Goal: Complete application form: Complete application form

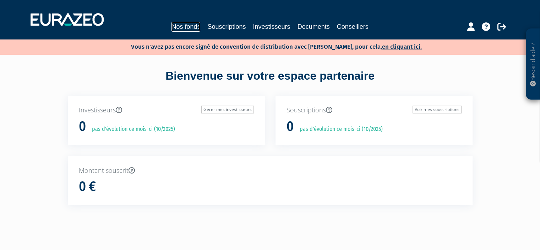
click at [184, 31] on link "Nos fonds" at bounding box center [186, 27] width 29 height 10
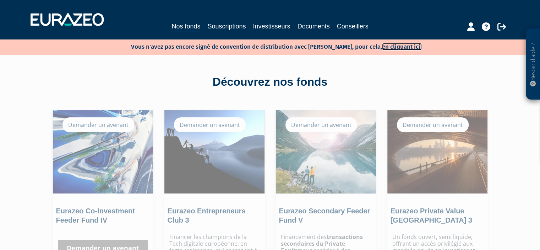
click at [390, 43] on link "en cliquant ici." at bounding box center [402, 46] width 40 height 7
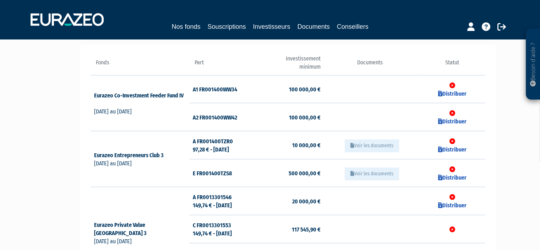
scroll to position [63, 0]
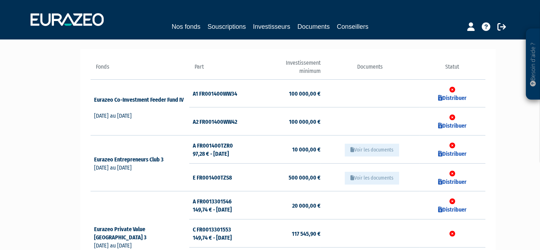
click at [452, 91] on icon at bounding box center [453, 90] width 6 height 6
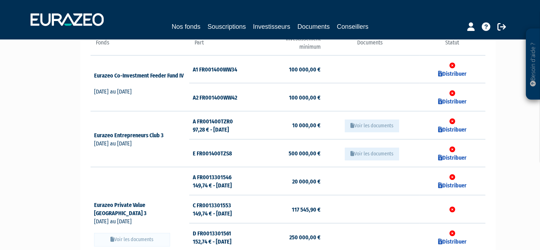
scroll to position [90, 0]
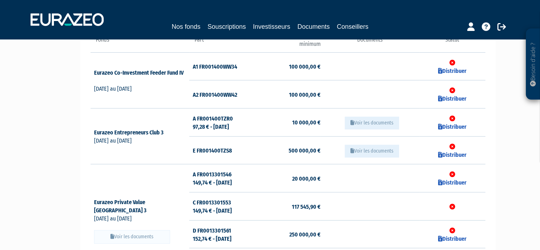
click at [365, 151] on button "Voir les documents" at bounding box center [372, 151] width 54 height 13
click at [373, 139] on td "Voir les documents" at bounding box center [370, 150] width 99 height 28
click at [381, 152] on button "Voir les documents" at bounding box center [372, 151] width 54 height 13
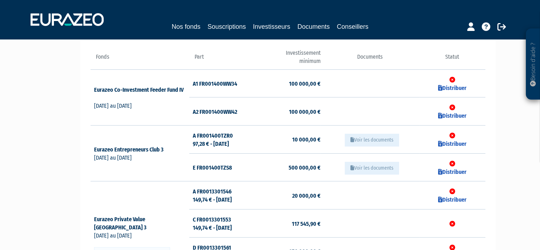
scroll to position [72, 0]
click at [384, 168] on button "Voir les documents" at bounding box center [372, 168] width 54 height 13
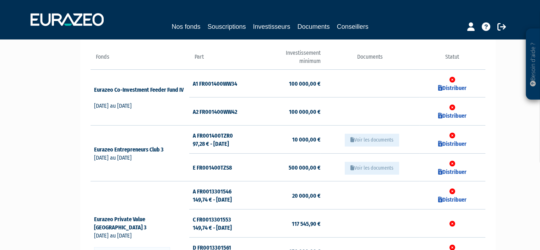
click at [384, 168] on button "Voir les documents" at bounding box center [372, 168] width 54 height 13
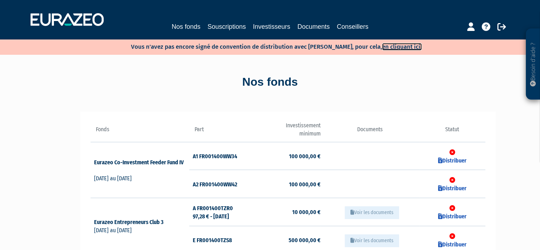
click at [382, 45] on link "en cliquant ici." at bounding box center [402, 46] width 40 height 7
click at [233, 25] on link "Souscriptions" at bounding box center [226, 27] width 38 height 10
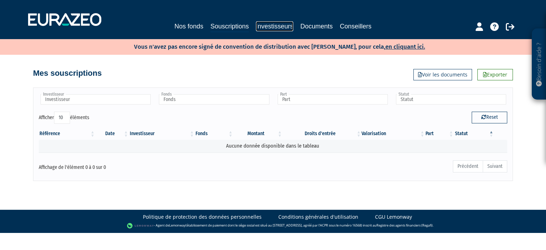
click at [280, 27] on link "Investisseurs" at bounding box center [274, 26] width 37 height 10
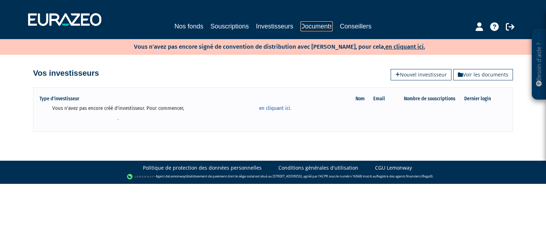
click at [331, 22] on link "Documents" at bounding box center [316, 26] width 32 height 10
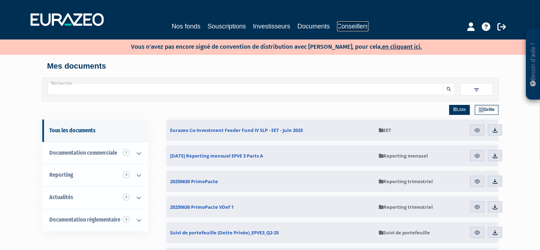
click at [348, 24] on link "Conseillers" at bounding box center [353, 26] width 32 height 10
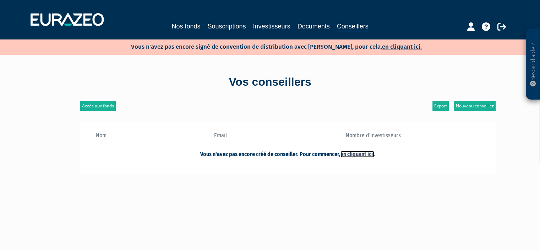
click at [361, 153] on link "en cliquant ici." at bounding box center [358, 154] width 34 height 7
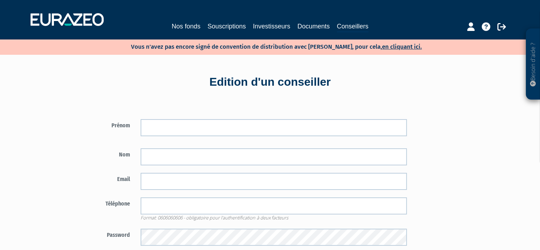
click at [198, 34] on nav "Nos fonds Souscriptions Investisseurs Documents Conseillers" at bounding box center [270, 19] width 540 height 39
click at [192, 27] on link "Nos fonds" at bounding box center [186, 26] width 29 height 10
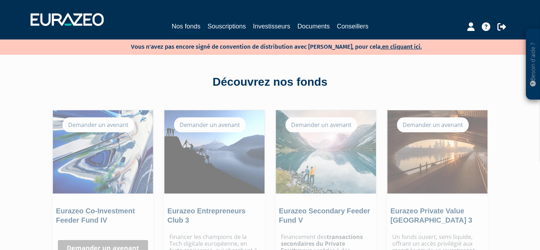
click at [393, 51] on p "Vous n'avez pas encore signé de convention de distribution avec [PERSON_NAME], …" at bounding box center [265, 46] width 311 height 10
click at [393, 48] on link "en cliquant ici." at bounding box center [402, 46] width 40 height 7
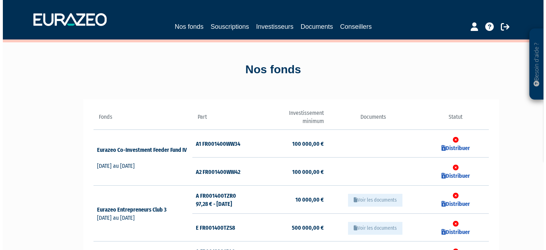
scroll to position [13, 0]
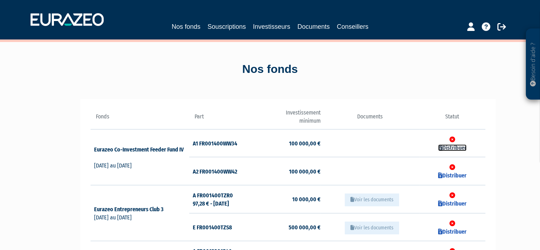
click at [461, 147] on link "Distribuer" at bounding box center [452, 147] width 28 height 7
checkbox input "true"
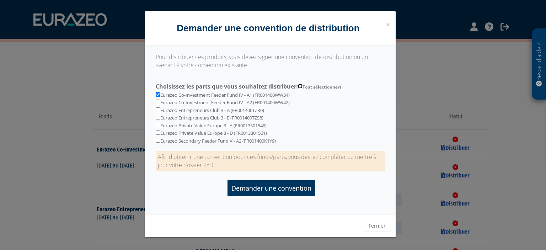
click at [302, 85] on input "Choisissez les parts que vous souhaitez distribuer ( Tout sélectionner)" at bounding box center [300, 86] width 5 height 5
checkbox input "true"
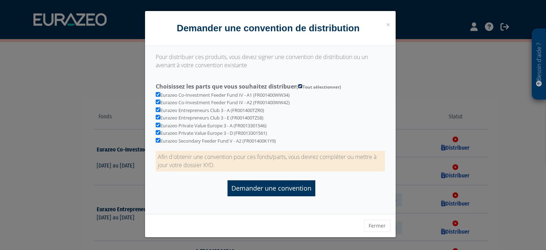
checkbox input "true"
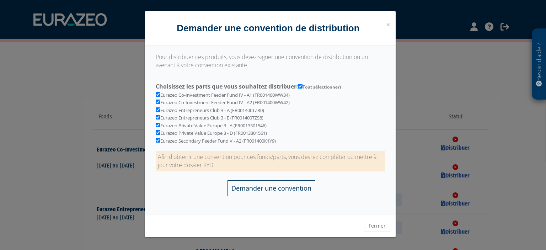
click at [276, 191] on input "Demander une convention" at bounding box center [271, 188] width 88 height 16
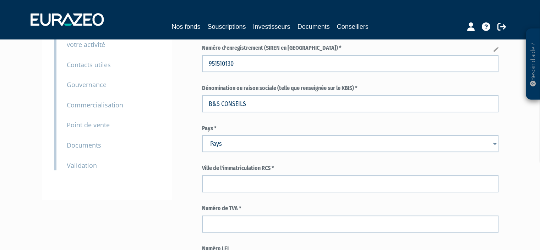
scroll to position [85, 0]
click at [264, 146] on select "Pays [GEOGRAPHIC_DATA] [GEOGRAPHIC_DATA] [GEOGRAPHIC_DATA] [GEOGRAPHIC_DATA] [G…" at bounding box center [350, 143] width 297 height 17
select select "75"
click at [202, 135] on select "Pays [GEOGRAPHIC_DATA] [GEOGRAPHIC_DATA] [GEOGRAPHIC_DATA] [GEOGRAPHIC_DATA] [G…" at bounding box center [350, 143] width 297 height 17
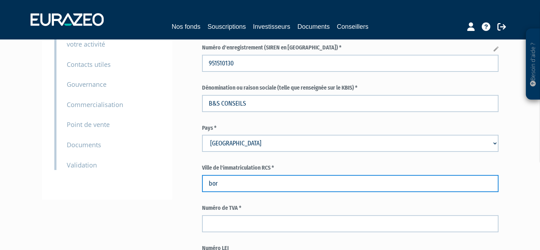
click at [247, 183] on input "bor" at bounding box center [350, 183] width 297 height 17
type input "b"
type input "BORDEAUX"
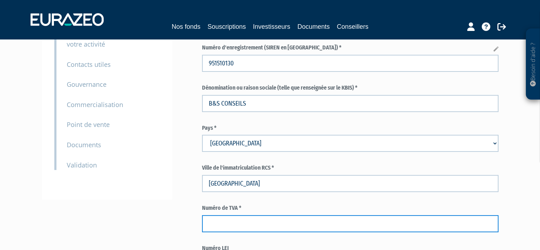
click at [218, 223] on input "text" at bounding box center [350, 223] width 297 height 17
paste input "FR46951510130"
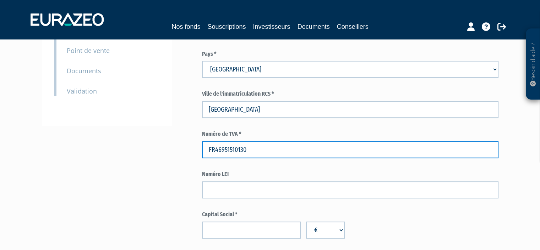
scroll to position [159, 0]
type input "FR46951510130"
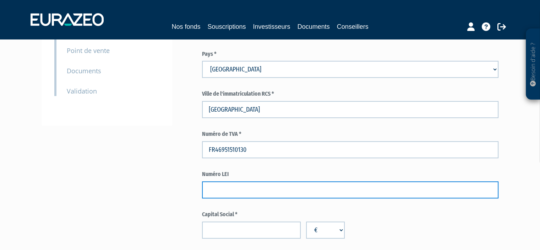
click at [243, 192] on input "text" at bounding box center [350, 189] width 297 height 17
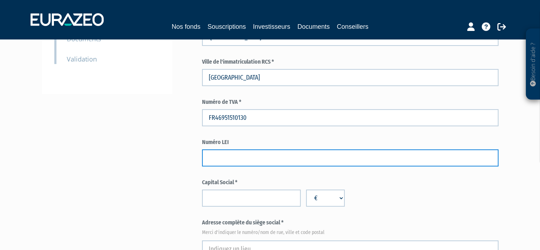
scroll to position [191, 0]
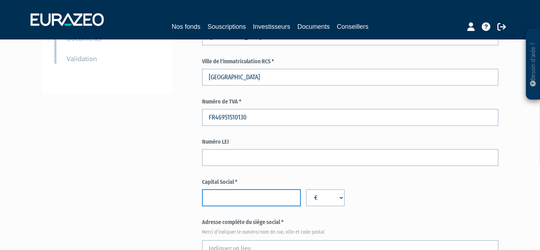
click at [240, 200] on input "number" at bounding box center [251, 197] width 99 height 17
type input "10000"
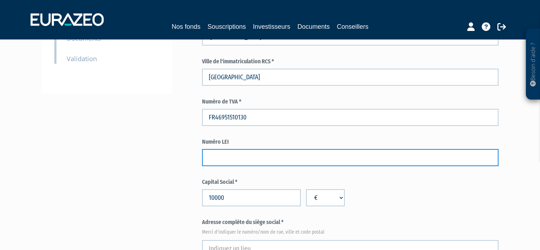
click at [434, 153] on input "text" at bounding box center [350, 157] width 297 height 17
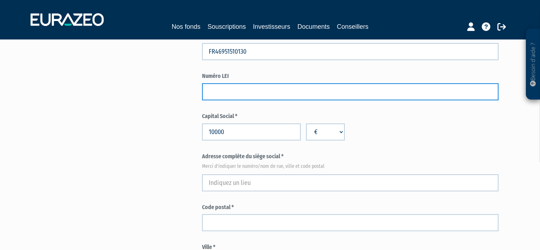
scroll to position [270, 0]
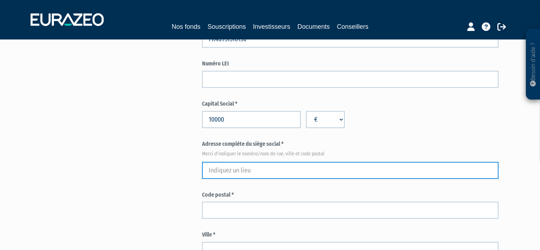
click at [320, 173] on input "text" at bounding box center [350, 170] width 297 height 17
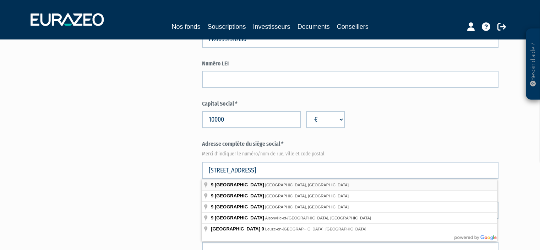
type input "9 Rue de Condé, Bordeaux, France"
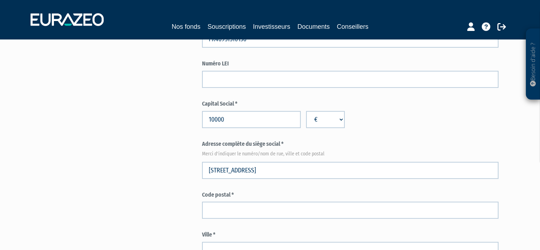
type input "Bordeaux"
select select "75"
type input "33000"
type input "9 Rue de Condé"
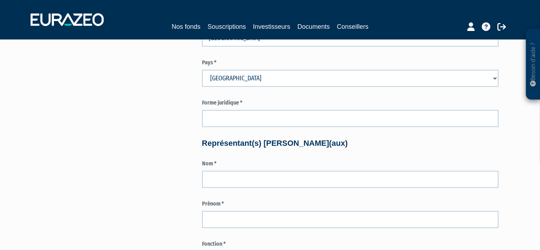
scroll to position [482, 0]
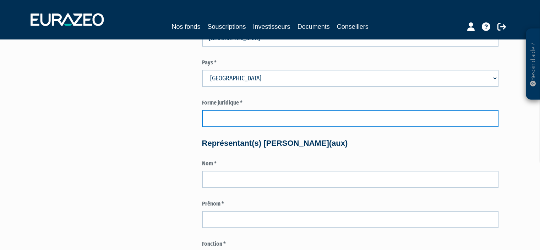
click at [261, 119] on input "text" at bounding box center [350, 118] width 297 height 17
type input "SAS"
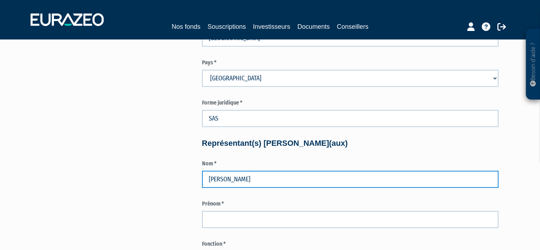
type input "SERGE"
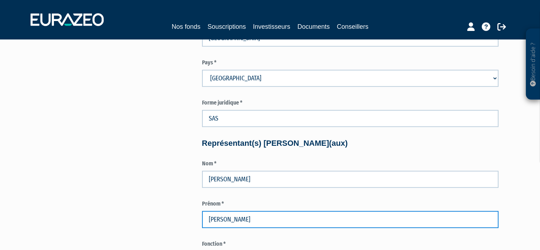
type input "MICKAEL"
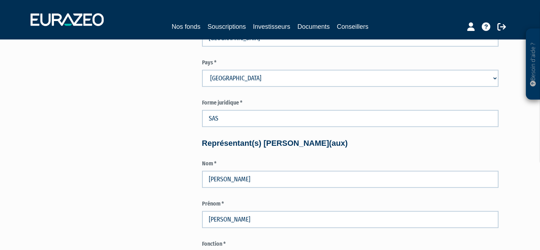
scroll to position [616, 0]
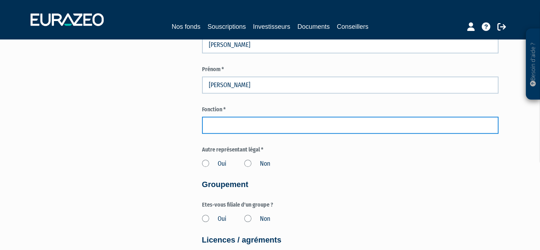
type input "F"
type input "PRESIDENT"
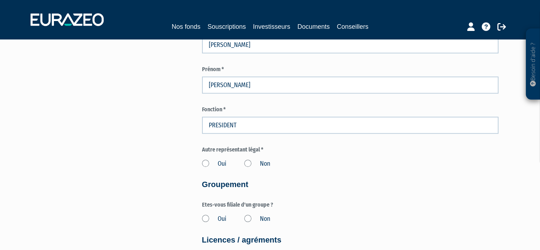
click at [207, 162] on label "Oui" at bounding box center [214, 163] width 25 height 9
click at [0, 0] on input "Oui" at bounding box center [0, 0] width 0 height 0
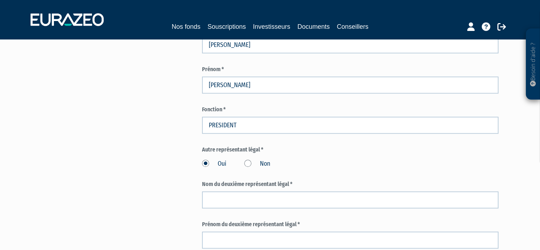
scroll to position [713, 0]
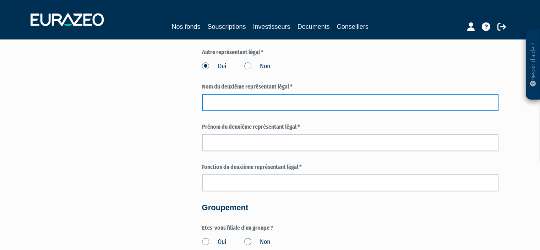
click at [231, 99] on input "text" at bounding box center [350, 102] width 297 height 17
type input "BIAGINI"
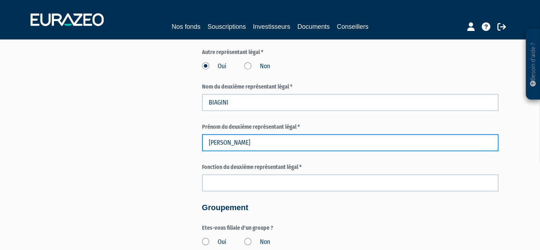
type input "JEROME"
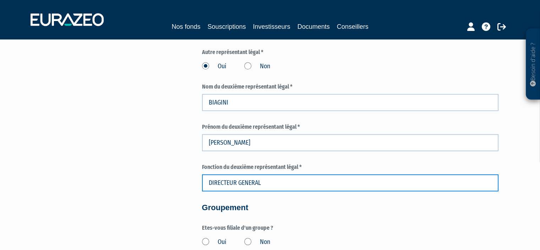
type input "DIRECTEUR GENERAL"
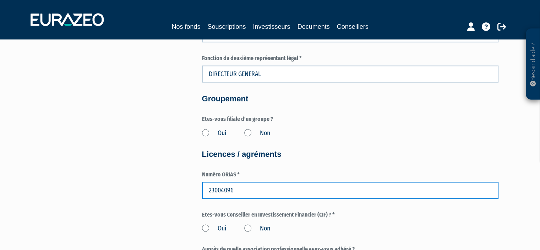
scroll to position [818, 0]
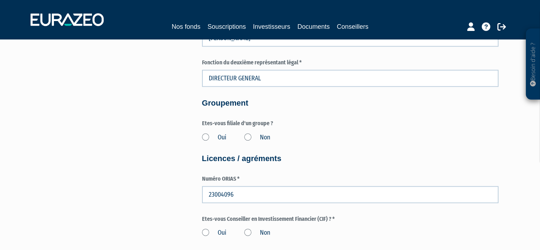
click at [246, 135] on label "Non" at bounding box center [257, 137] width 26 height 9
click at [0, 0] on input "Non" at bounding box center [0, 0] width 0 height 0
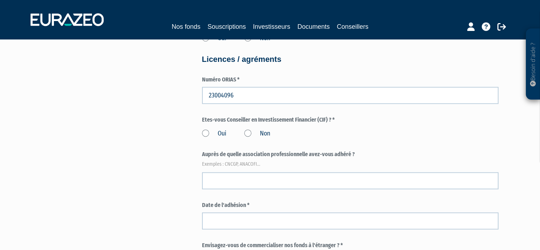
scroll to position [917, 0]
click at [216, 131] on label "Oui" at bounding box center [214, 133] width 25 height 9
click at [0, 0] on input "Oui" at bounding box center [0, 0] width 0 height 0
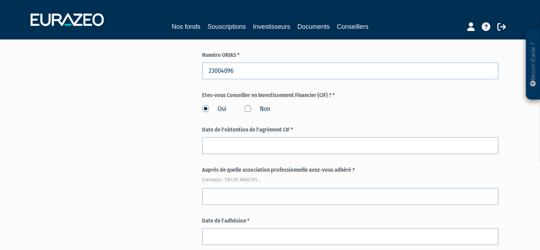
scroll to position [942, 0]
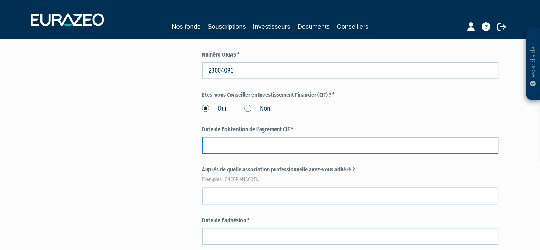
click at [261, 149] on input at bounding box center [350, 144] width 297 height 17
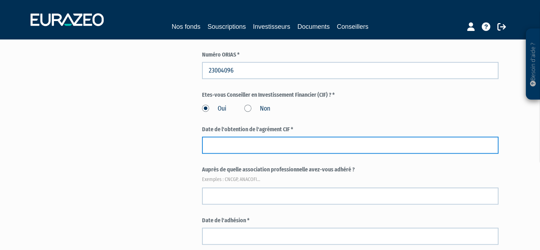
click at [372, 142] on input at bounding box center [350, 144] width 297 height 17
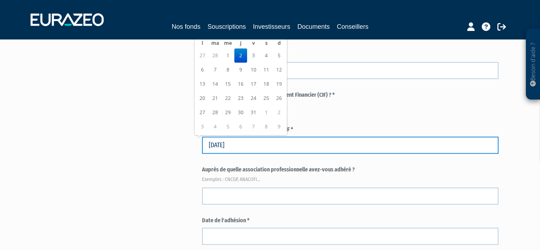
type input "02/03/2017"
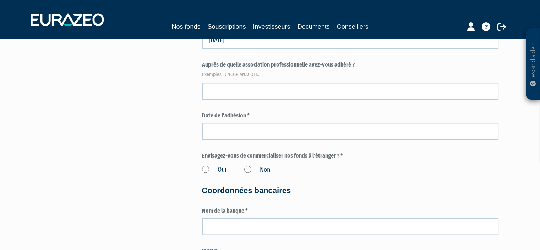
scroll to position [1034, 0]
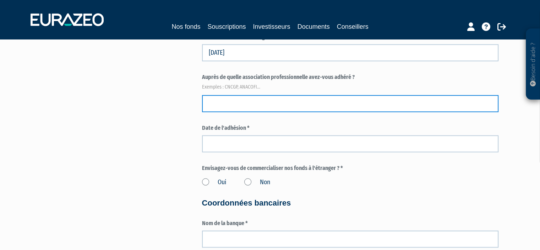
click at [358, 108] on input "text" at bounding box center [350, 103] width 297 height 17
type input "CNCGP"
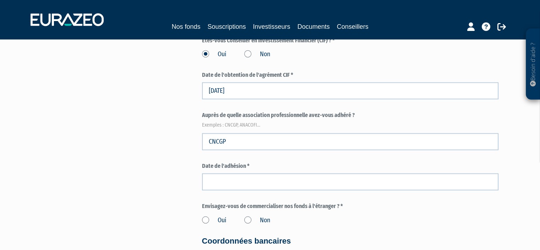
scroll to position [999, 0]
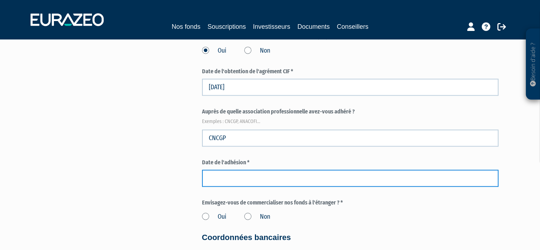
click at [251, 183] on input at bounding box center [350, 177] width 297 height 17
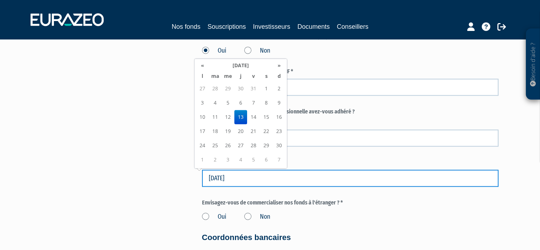
type input "13/04/2023"
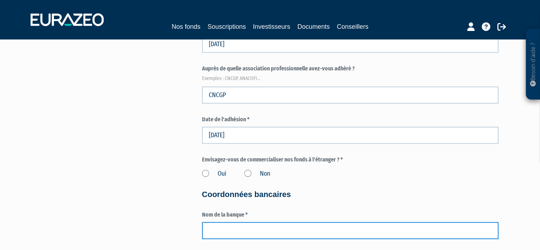
scroll to position [1040, 0]
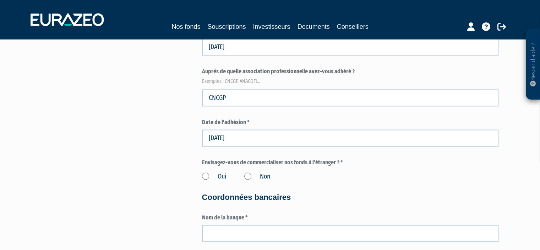
click at [251, 174] on label "Non" at bounding box center [257, 176] width 26 height 9
click at [0, 0] on input "Non" at bounding box center [0, 0] width 0 height 0
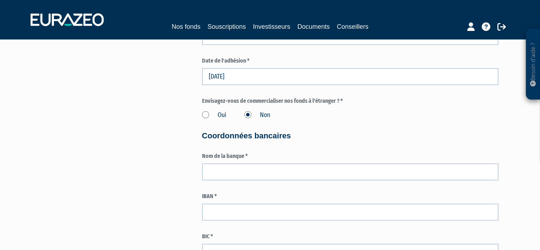
scroll to position [1105, 0]
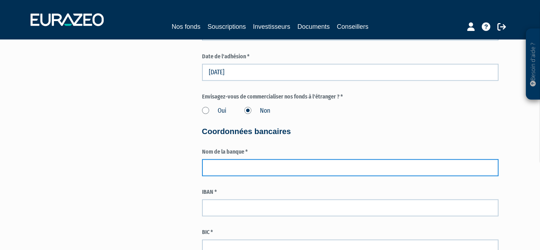
click at [289, 168] on input "text" at bounding box center [350, 167] width 297 height 17
type input "CIC"
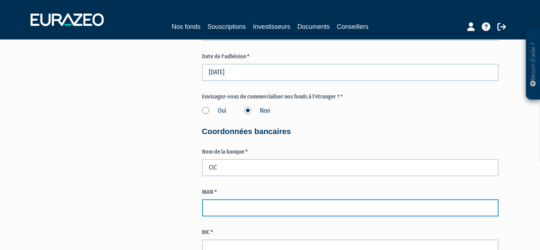
click at [231, 205] on input "text" at bounding box center [350, 207] width 297 height 17
paste input "FR76 1005 7190 2100 0205 5900 164"
click at [223, 207] on input "FR76 1005 7190 2100 0205 5900 164" at bounding box center [350, 207] width 297 height 17
click at [234, 207] on input "FR761005 7190 2100 0205 5900 164" at bounding box center [350, 207] width 297 height 17
click at [245, 204] on input "FR7610057190 2100 0205 5900 164" at bounding box center [350, 207] width 297 height 17
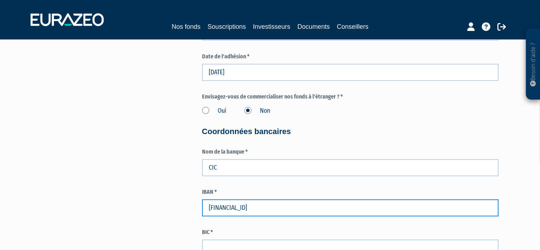
click at [258, 207] on input "FR76100571902100 0205 5900 164" at bounding box center [350, 207] width 297 height 17
click at [270, 207] on input "FR761005719021000205 5900 164" at bounding box center [350, 207] width 297 height 17
click at [281, 207] on input "FR7610057190210002055900 164" at bounding box center [350, 207] width 297 height 17
type input "FR7610057190210002055900164"
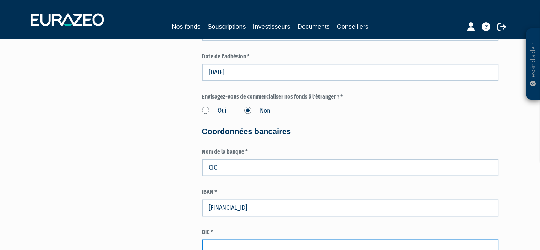
click at [283, 241] on input "text" at bounding box center [350, 247] width 297 height 17
paste input "CMCIFRPP"
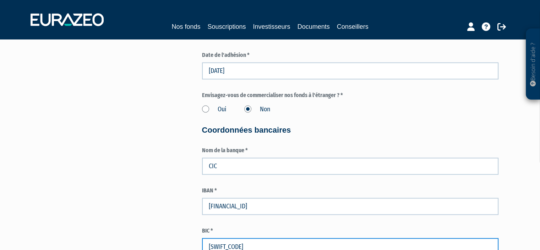
scroll to position [1216, 0]
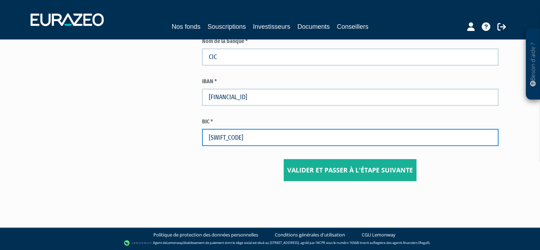
type input "CMCIFRPP"
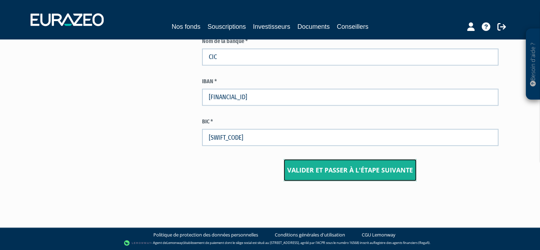
click at [324, 164] on input "Valider et passer à l'étape suivante" at bounding box center [350, 170] width 133 height 22
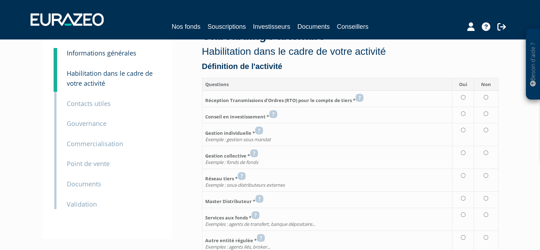
scroll to position [28, 0]
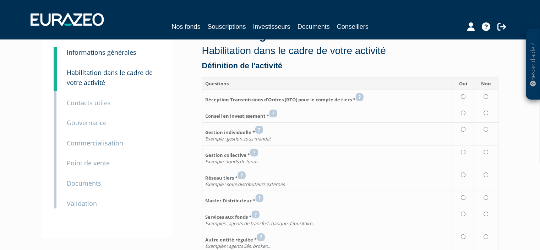
click at [464, 91] on td at bounding box center [463, 98] width 22 height 16
radio input "true"
click at [463, 115] on td at bounding box center [463, 114] width 22 height 16
radio input "true"
click at [463, 127] on input "radio" at bounding box center [463, 129] width 5 height 5
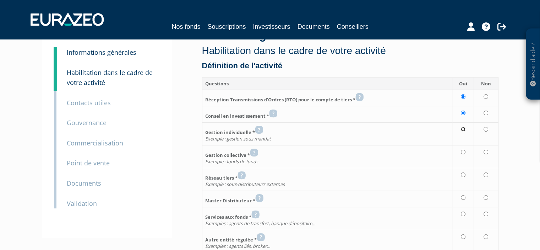
radio input "true"
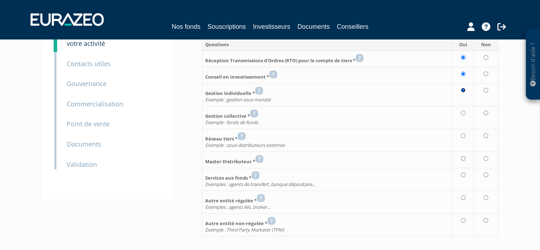
scroll to position [67, 0]
click at [484, 175] on td at bounding box center [486, 178] width 25 height 23
radio input "true"
click at [485, 194] on input "radio" at bounding box center [486, 196] width 5 height 5
radio input "true"
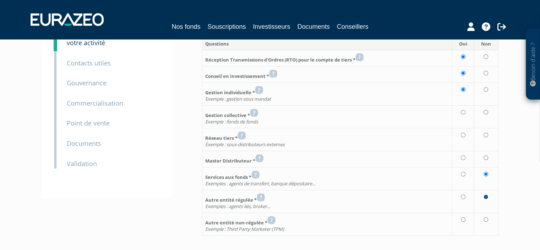
scroll to position [88, 0]
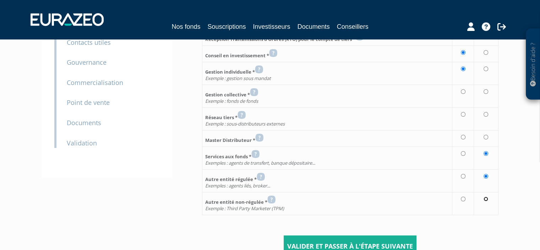
click at [488, 200] on input "radio" at bounding box center [486, 198] width 5 height 5
radio input "true"
click at [261, 136] on icon at bounding box center [259, 137] width 8 height 9
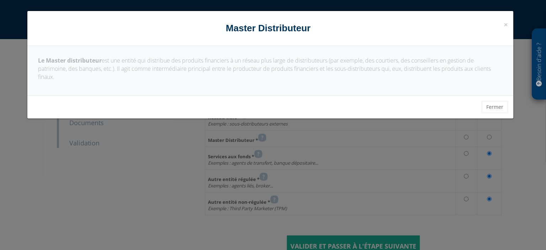
click at [264, 81] on div "Le Master distributeur est une entité qui distribue des produits financiers à u…" at bounding box center [270, 70] width 486 height 49
click at [506, 24] on span "×" at bounding box center [505, 25] width 4 height 10
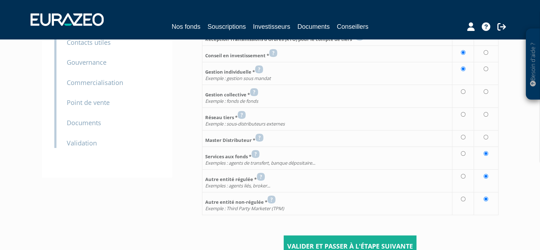
click at [485, 140] on td at bounding box center [486, 138] width 25 height 16
radio input "true"
click at [245, 118] on icon at bounding box center [242, 114] width 8 height 9
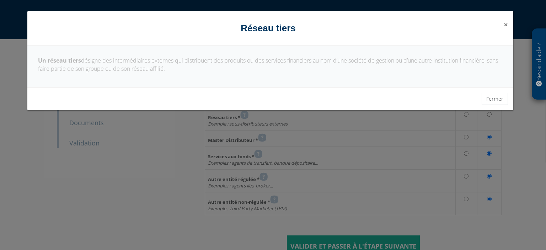
click at [503, 23] on span "×" at bounding box center [505, 25] width 4 height 10
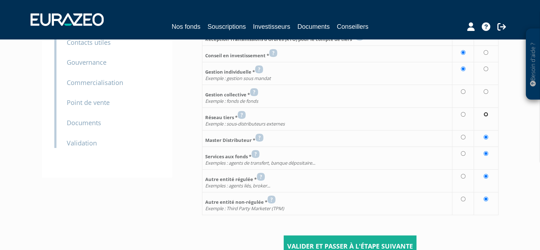
click at [488, 116] on input "radio" at bounding box center [486, 114] width 5 height 5
radio input "true"
click at [253, 93] on icon at bounding box center [254, 92] width 8 height 9
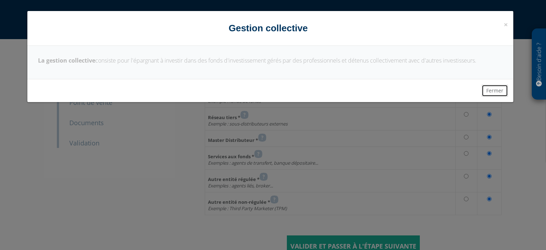
click at [495, 89] on button "Fermer" at bounding box center [494, 91] width 26 height 12
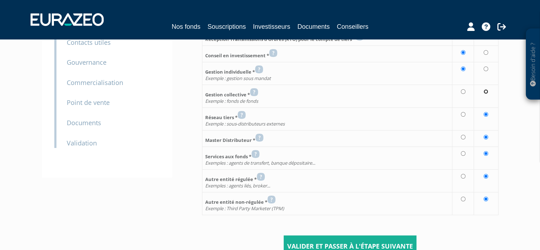
click at [487, 91] on input "radio" at bounding box center [486, 91] width 5 height 5
radio input "true"
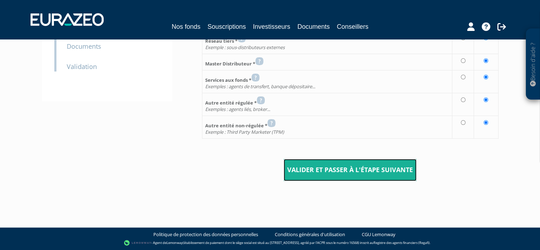
click at [306, 162] on input "Valider et passer à l'étape suivante" at bounding box center [350, 170] width 133 height 22
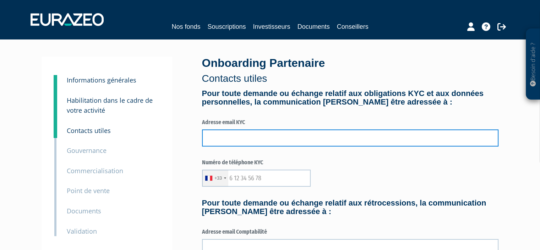
click at [285, 142] on input "text" at bounding box center [350, 137] width 297 height 17
type input "C"
drag, startPoint x: 226, startPoint y: 136, endPoint x: 178, endPoint y: 137, distance: 48.7
type input "contact@bs-conseils-patrimoine.fr"
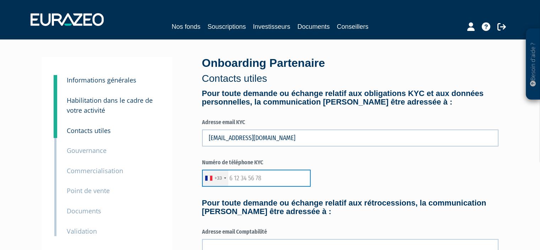
click at [265, 184] on input "text" at bounding box center [256, 177] width 109 height 17
type input "622612110"
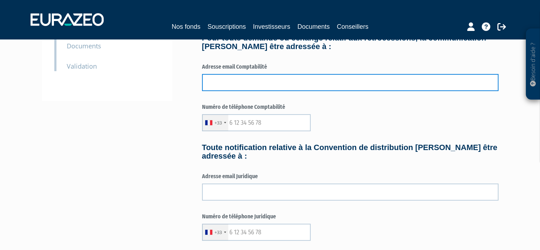
scroll to position [141, 0]
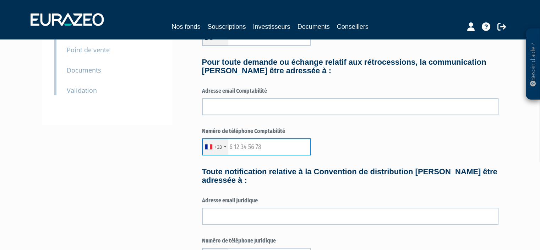
click at [254, 145] on input "text" at bounding box center [256, 146] width 109 height 17
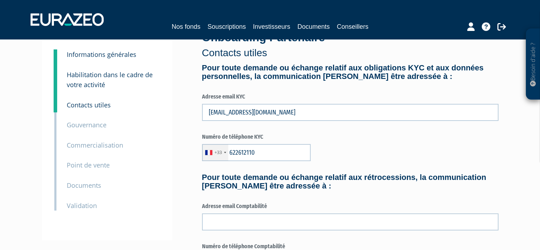
scroll to position [25, 0]
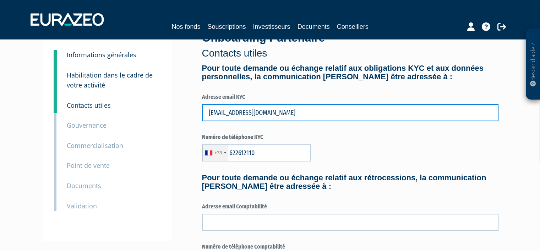
drag, startPoint x: 303, startPoint y: 110, endPoint x: 190, endPoint y: 121, distance: 112.8
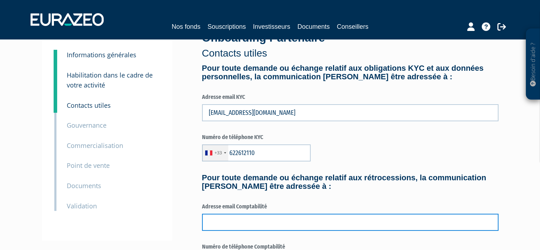
click at [278, 226] on input "text" at bounding box center [350, 221] width 297 height 17
paste input "contact@bs-conseils-patrimoine.fr"
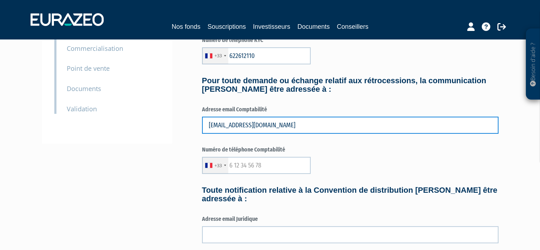
scroll to position [125, 0]
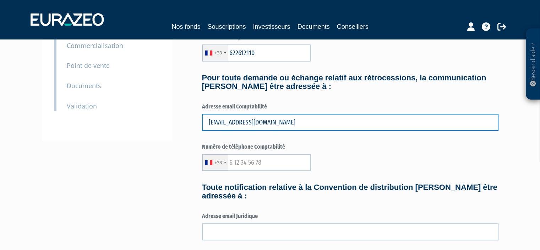
type input "contact@bs-conseils-patrimoine.fr"
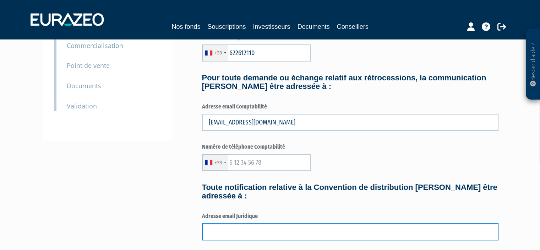
click at [284, 226] on input "text" at bounding box center [350, 231] width 297 height 17
paste input "contact@bs-conseils-patrimoine.fr"
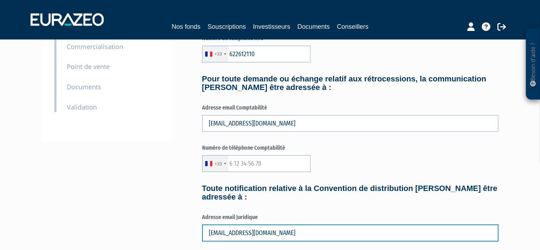
scroll to position [115, 0]
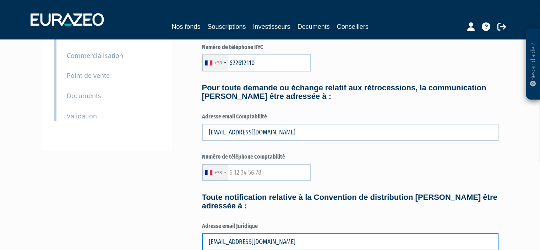
type input "contact@bs-conseils-patrimoine.fr"
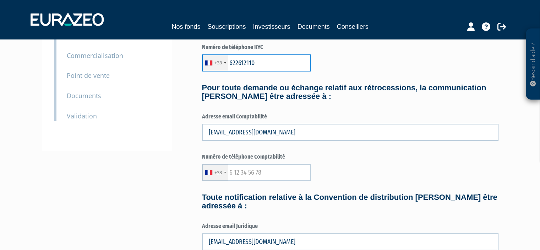
drag, startPoint x: 263, startPoint y: 66, endPoint x: 208, endPoint y: 73, distance: 55.1
click at [208, 73] on form "Pour toute demande ou échange relatif aux obligations KYC et aux données person…" at bounding box center [350, 229] width 297 height 511
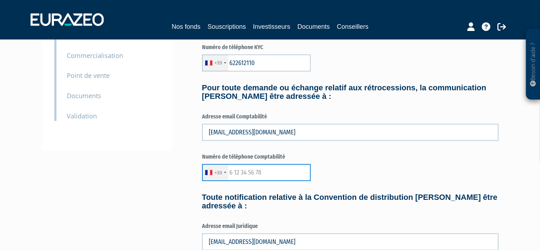
click at [239, 170] on input "text" at bounding box center [256, 172] width 109 height 17
paste input "622612110"
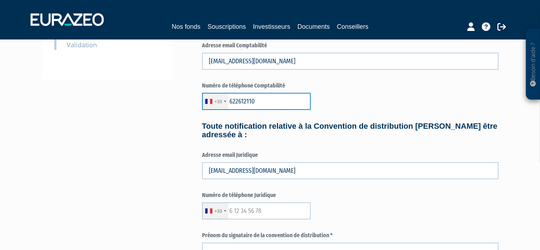
scroll to position [187, 0]
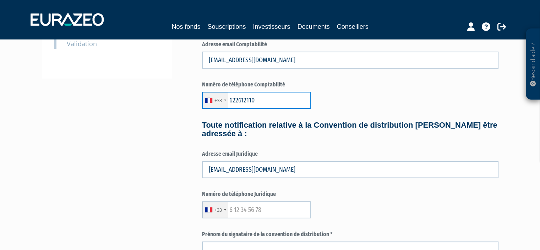
type input "622612110"
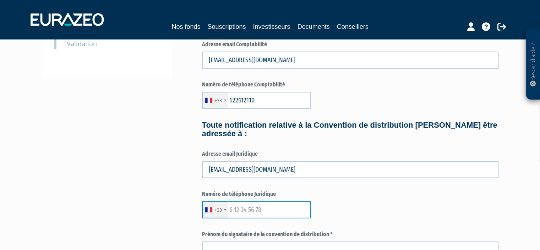
click at [253, 210] on input "text" at bounding box center [256, 209] width 109 height 17
paste input "622612110"
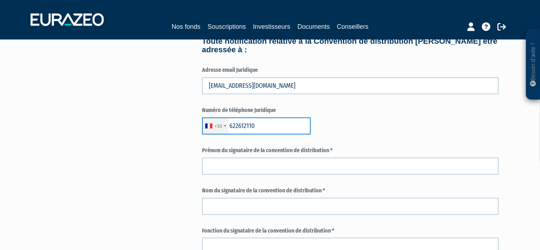
type input "622612110"
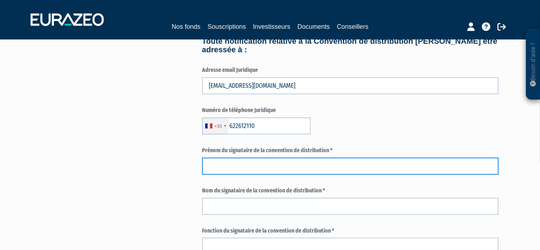
click at [255, 172] on input "text" at bounding box center [350, 165] width 297 height 17
type input "MICKAEL"
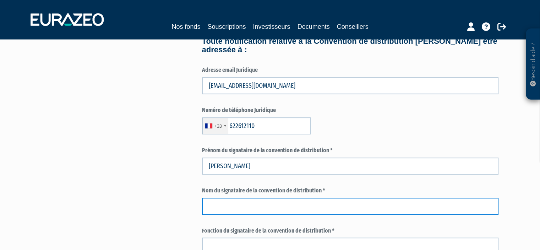
type input "SERGE"
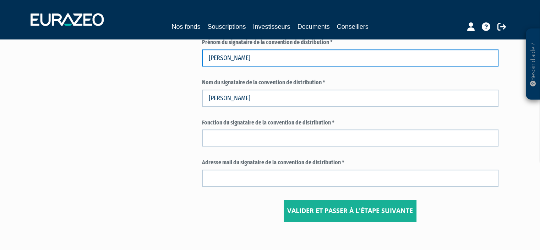
scroll to position [382, 0]
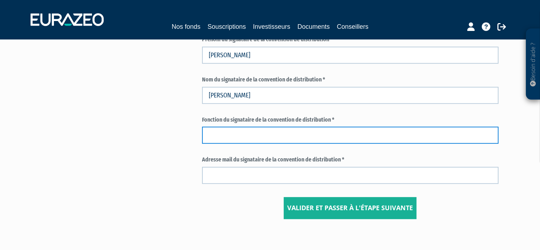
click at [270, 138] on input "text" at bounding box center [350, 134] width 297 height 17
type input "PRESIDENT"
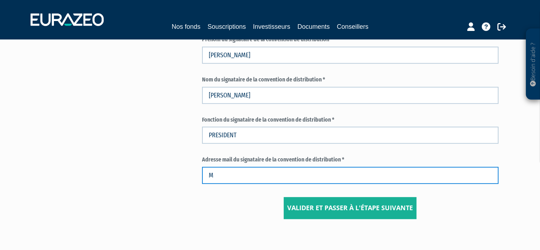
type input "mickael.serge@bs-conseils-patrimoine.fr"
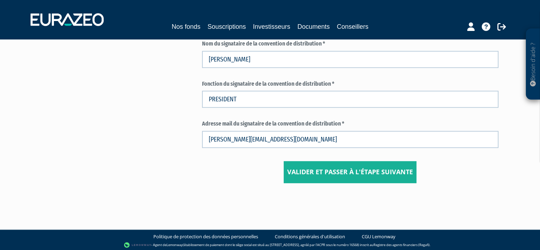
scroll to position [420, 0]
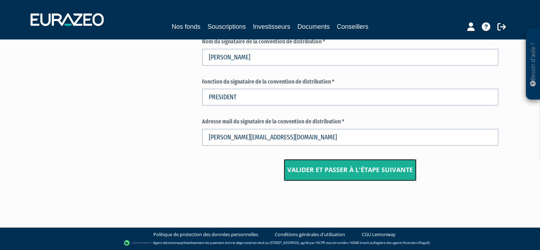
click at [352, 163] on input "Valider et passer à l'étape suivante" at bounding box center [350, 170] width 133 height 22
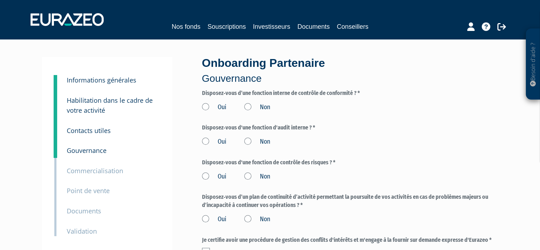
click at [223, 108] on label "Oui" at bounding box center [214, 107] width 25 height 9
click at [0, 0] on input "Oui" at bounding box center [0, 0] width 0 height 0
click at [265, 142] on label "Non" at bounding box center [257, 141] width 26 height 9
click at [0, 0] on input "Non" at bounding box center [0, 0] width 0 height 0
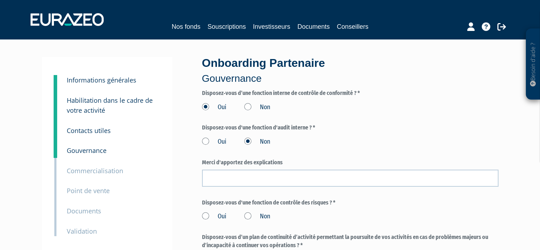
click at [221, 140] on label "Oui" at bounding box center [214, 141] width 25 height 9
click at [0, 0] on input "Oui" at bounding box center [0, 0] width 0 height 0
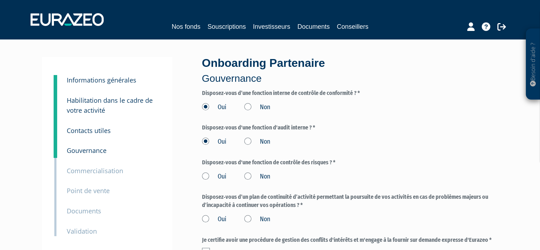
click at [217, 174] on label "Oui" at bounding box center [214, 176] width 25 height 9
click at [0, 0] on input "Oui" at bounding box center [0, 0] width 0 height 0
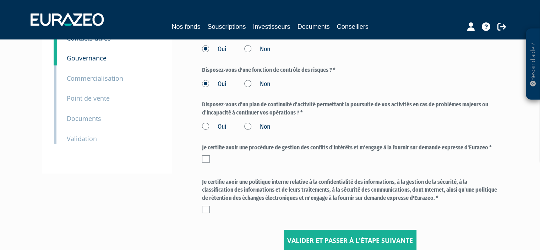
scroll to position [95, 0]
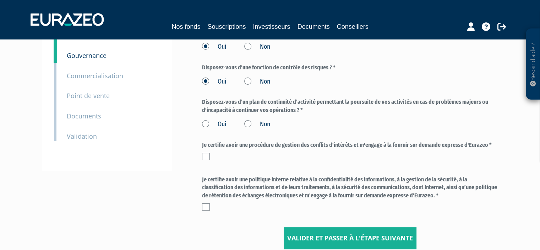
click at [222, 117] on div "Oui Non" at bounding box center [350, 123] width 297 height 12
click at [215, 129] on form "Disposez‐vous d’une fonction interne de contrôle de conformité ? * Oui Non Oui …" at bounding box center [350, 121] width 297 height 255
click at [216, 128] on label "Oui" at bounding box center [214, 124] width 25 height 9
click at [0, 0] on input "Oui" at bounding box center [0, 0] width 0 height 0
click at [206, 161] on div "Je certifie avoir une procédure de gestion des conflits d'intérêts et m'engage …" at bounding box center [350, 152] width 297 height 22
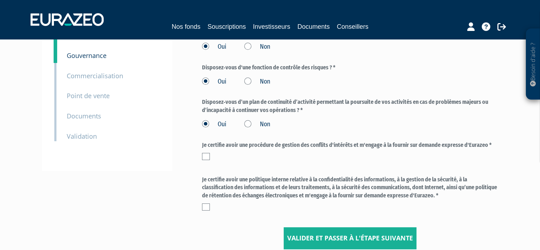
click at [206, 155] on label at bounding box center [206, 156] width 8 height 7
click at [0, 0] on input "checkbox" at bounding box center [0, 0] width 0 height 0
click at [207, 206] on label at bounding box center [206, 206] width 8 height 7
click at [0, 0] on input "checkbox" at bounding box center [0, 0] width 0 height 0
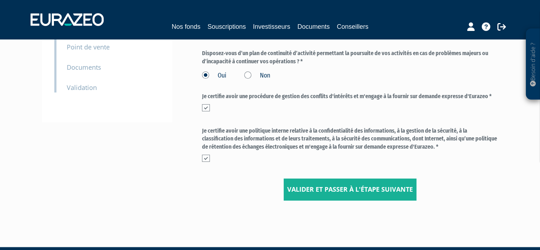
scroll to position [150, 0]
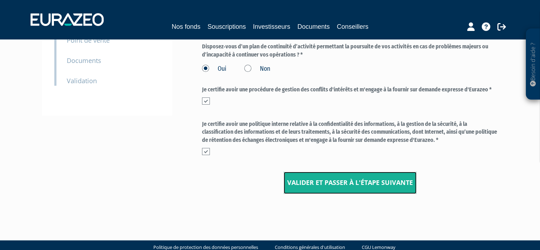
click at [327, 177] on input "Valider et passer à l'étape suivante" at bounding box center [350, 183] width 133 height 22
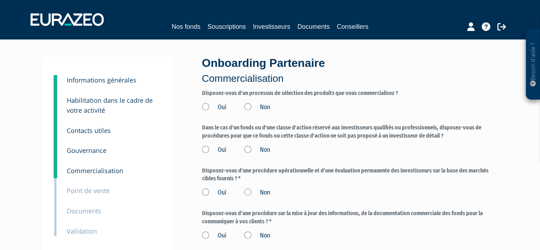
click at [207, 103] on label "Oui" at bounding box center [214, 107] width 25 height 9
click at [0, 0] on input "Oui" at bounding box center [0, 0] width 0 height 0
click at [250, 107] on label "Non" at bounding box center [257, 107] width 26 height 9
click at [0, 0] on input "Non" at bounding box center [0, 0] width 0 height 0
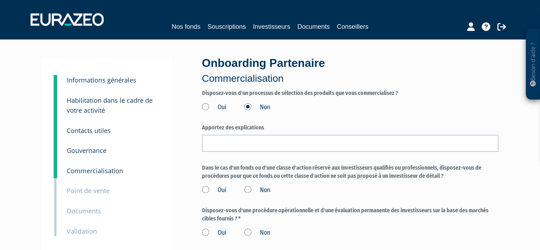
click at [203, 106] on label "Oui" at bounding box center [214, 107] width 25 height 9
click at [0, 0] on input "Oui" at bounding box center [0, 0] width 0 height 0
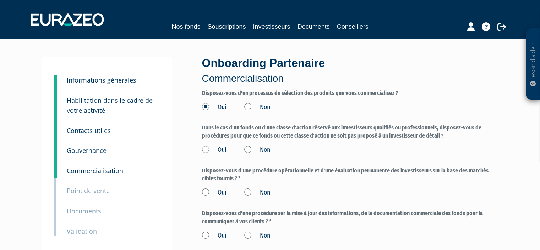
click at [207, 148] on label "Oui" at bounding box center [214, 149] width 25 height 9
click at [0, 0] on input "Oui" at bounding box center [0, 0] width 0 height 0
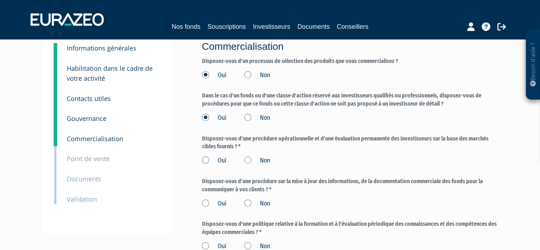
scroll to position [32, 0]
click at [206, 160] on label "Oui" at bounding box center [214, 160] width 25 height 9
click at [0, 0] on input "Oui" at bounding box center [0, 0] width 0 height 0
click at [206, 199] on label "Oui" at bounding box center [214, 203] width 25 height 9
click at [0, 0] on input "Oui" at bounding box center [0, 0] width 0 height 0
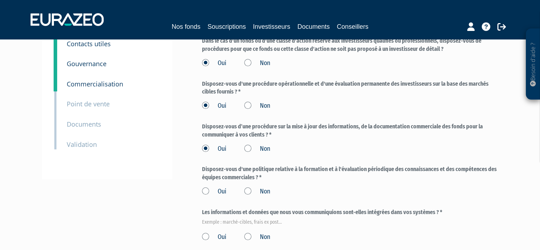
scroll to position [87, 0]
click at [206, 194] on label "Oui" at bounding box center [214, 190] width 25 height 9
click at [0, 0] on input "Oui" at bounding box center [0, 0] width 0 height 0
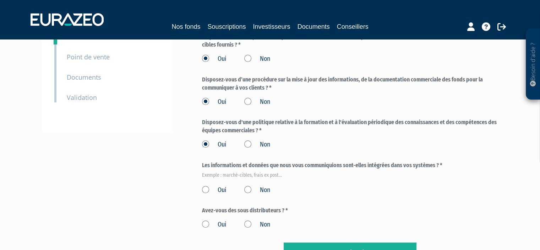
click at [206, 188] on label "Oui" at bounding box center [214, 189] width 25 height 9
click at [0, 0] on input "Oui" at bounding box center [0, 0] width 0 height 0
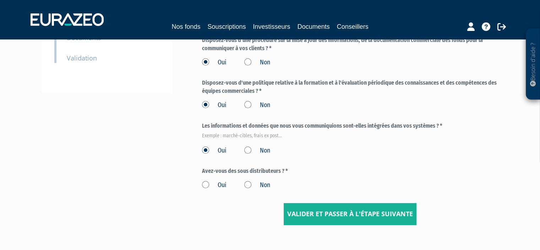
scroll to position [173, 0]
click at [204, 183] on label "Oui" at bounding box center [214, 184] width 25 height 9
click at [0, 0] on input "Oui" at bounding box center [0, 0] width 0 height 0
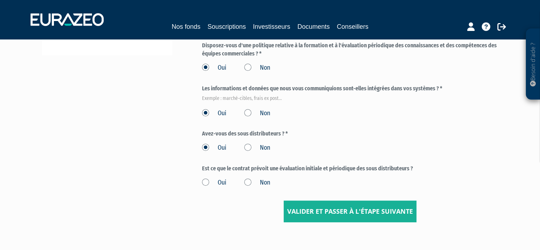
scroll to position [212, 0]
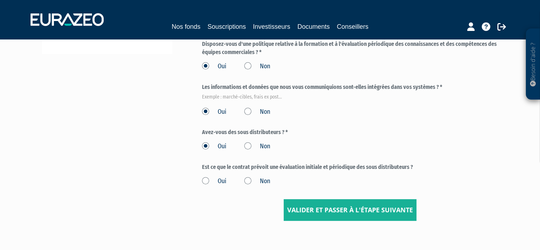
click at [213, 181] on label "Oui" at bounding box center [214, 181] width 25 height 9
click at [0, 0] on input "Oui" at bounding box center [0, 0] width 0 height 0
click at [358, 203] on input "Valider et passer à l'étape suivante" at bounding box center [350, 210] width 133 height 22
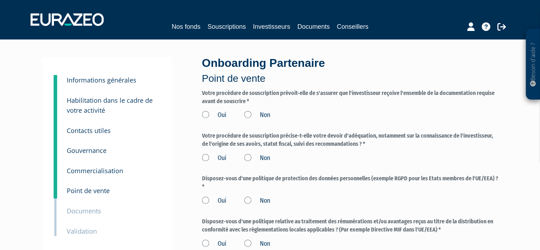
click at [207, 112] on label "Oui" at bounding box center [214, 114] width 25 height 9
click at [0, 0] on input "Oui" at bounding box center [0, 0] width 0 height 0
click at [208, 155] on label "Oui" at bounding box center [214, 157] width 25 height 9
click at [0, 0] on input "Oui" at bounding box center [0, 0] width 0 height 0
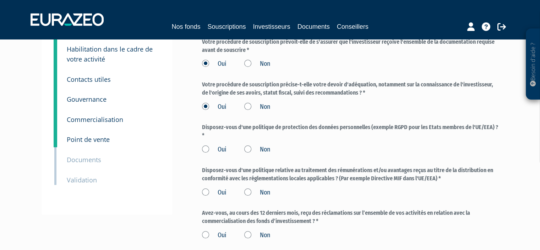
scroll to position [53, 0]
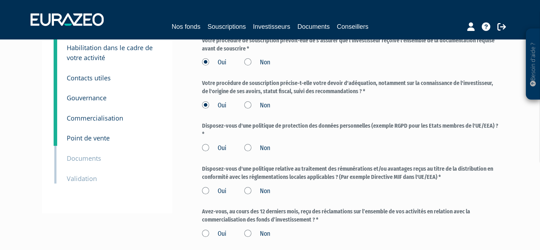
click at [207, 146] on label "Oui" at bounding box center [214, 147] width 25 height 9
click at [0, 0] on input "Oui" at bounding box center [0, 0] width 0 height 0
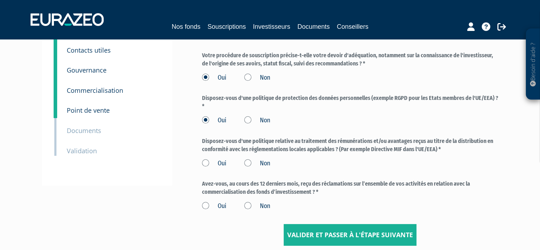
scroll to position [81, 0]
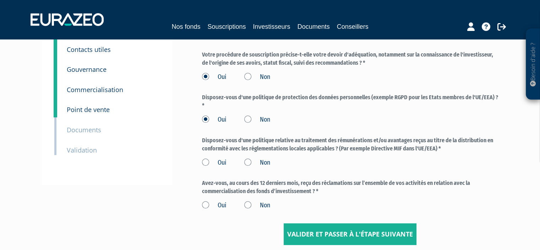
click at [205, 160] on label "Oui" at bounding box center [214, 162] width 25 height 9
click at [0, 0] on input "Oui" at bounding box center [0, 0] width 0 height 0
click at [206, 204] on label "Oui" at bounding box center [214, 205] width 25 height 9
click at [0, 0] on input "Oui" at bounding box center [0, 0] width 0 height 0
click at [262, 211] on form "Votre procédure de souscription prévoit-elle de s'assurer que l'investisseur re…" at bounding box center [350, 126] width 297 height 237
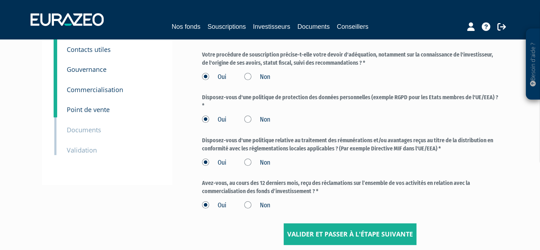
click at [255, 204] on label "Non" at bounding box center [257, 205] width 26 height 9
click at [0, 0] on input "Non" at bounding box center [0, 0] width 0 height 0
click at [379, 227] on input "Valider et passer à l'étape suivante" at bounding box center [350, 234] width 133 height 22
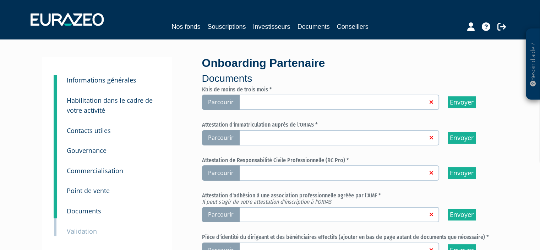
click at [232, 99] on span "Parcourir" at bounding box center [221, 101] width 38 height 15
click at [0, 0] on input "Parcourir" at bounding box center [0, 0] width 0 height 0
click at [228, 101] on span "Parcourir" at bounding box center [221, 101] width 38 height 15
click at [0, 0] on input "Parcourir" at bounding box center [0, 0] width 0 height 0
click at [226, 138] on span "Parcourir" at bounding box center [221, 137] width 38 height 15
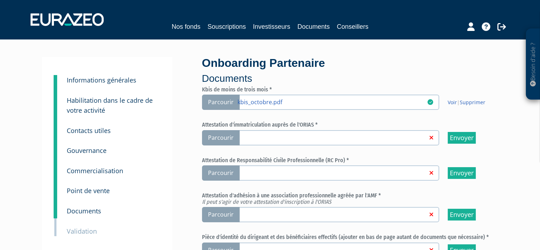
click at [0, 0] on input "Parcourir" at bounding box center [0, 0] width 0 height 0
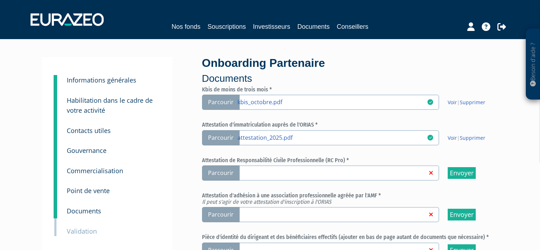
scroll to position [31, 0]
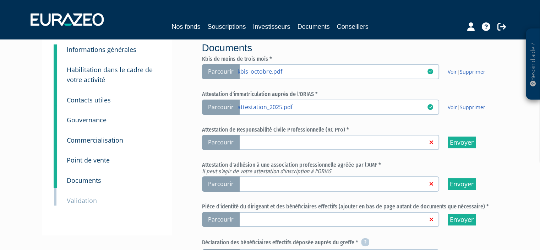
click at [236, 146] on span "Parcourir" at bounding box center [221, 142] width 38 height 15
click at [0, 0] on input "Parcourir" at bounding box center [0, 0] width 0 height 0
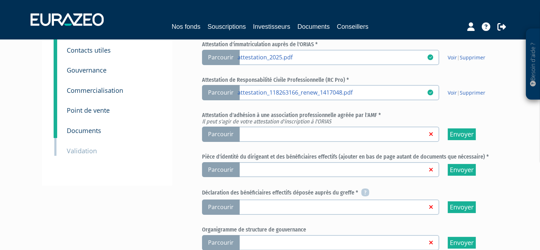
scroll to position [91, 0]
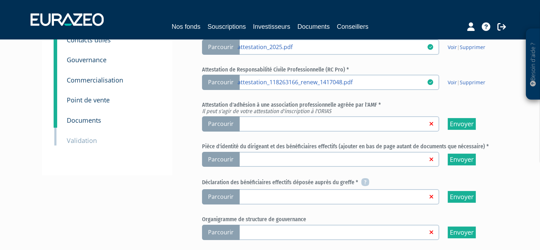
click at [235, 122] on span "Parcourir" at bounding box center [221, 123] width 38 height 15
click at [0, 0] on input "Parcourir" at bounding box center [0, 0] width 0 height 0
click at [225, 126] on span "Parcourir" at bounding box center [221, 123] width 38 height 15
click at [0, 0] on input "Parcourir" at bounding box center [0, 0] width 0 height 0
click at [371, 21] on div "Nos fonds Souscriptions Investisseurs Documents Conseillers" at bounding box center [270, 19] width 490 height 26
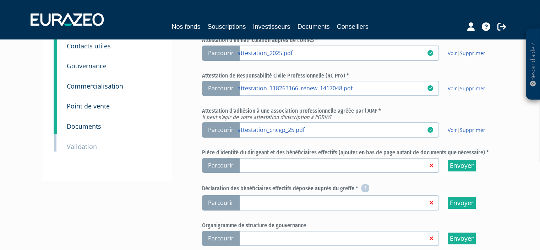
scroll to position [85, 0]
click at [244, 172] on div "Kbis de moins de trois mois * Parcourir | Supprimer | Supprimer | Supprimer | S…" at bounding box center [350, 179] width 297 height 356
click at [228, 164] on span "Parcourir" at bounding box center [221, 164] width 38 height 15
click at [0, 0] on input "Parcourir" at bounding box center [0, 0] width 0 height 0
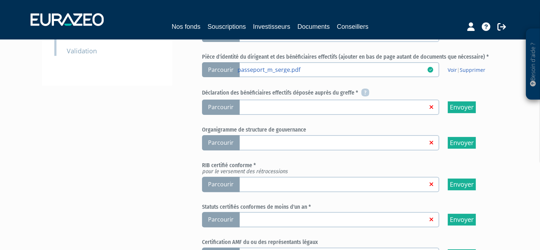
scroll to position [180, 0]
click at [217, 104] on span "Parcourir" at bounding box center [221, 106] width 38 height 15
click at [0, 0] on input "Parcourir" at bounding box center [0, 0] width 0 height 0
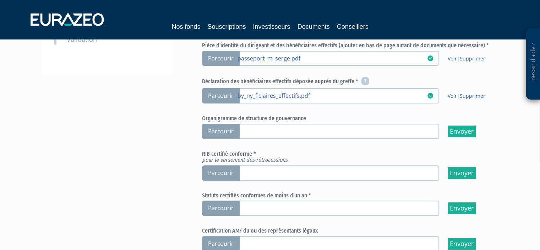
scroll to position [192, 0]
click at [222, 165] on span "Parcourir" at bounding box center [221, 172] width 38 height 15
click at [0, 0] on input "Parcourir" at bounding box center [0, 0] width 0 height 0
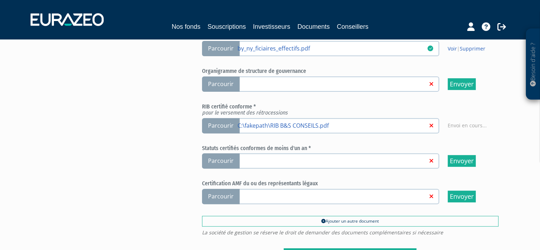
scroll to position [242, 0]
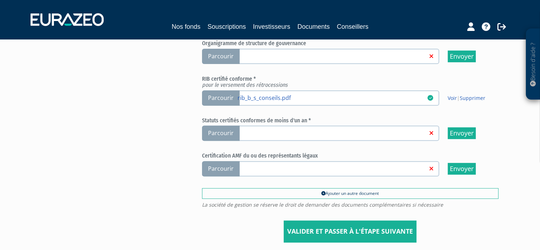
scroll to position [267, 0]
click at [219, 132] on span "Parcourir" at bounding box center [221, 132] width 38 height 15
click at [0, 0] on input "Parcourir" at bounding box center [0, 0] width 0 height 0
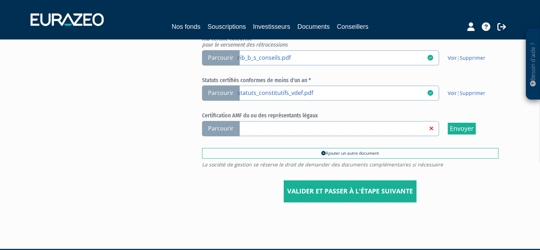
scroll to position [304, 0]
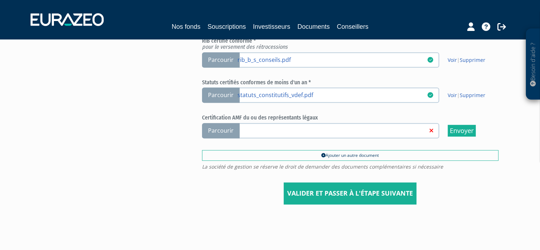
click at [222, 126] on span "Parcourir" at bounding box center [221, 130] width 38 height 15
click at [0, 0] on input "Parcourir" at bounding box center [0, 0] width 0 height 0
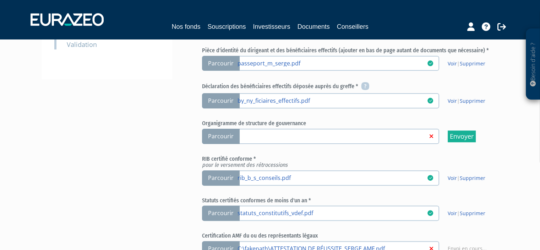
scroll to position [182, 0]
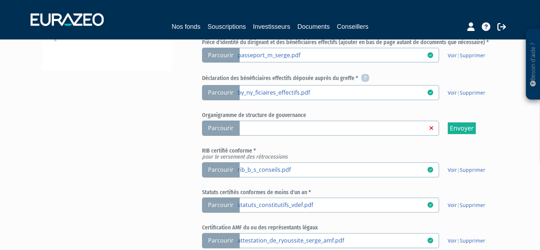
scroll to position [359, 0]
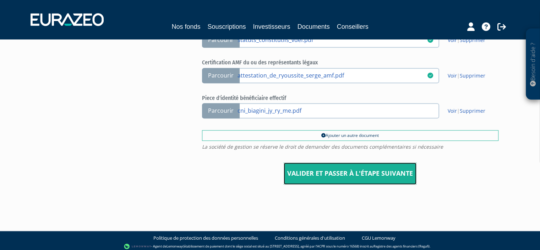
click at [378, 175] on input "Valider et passer à l'étape suivante" at bounding box center [350, 173] width 133 height 22
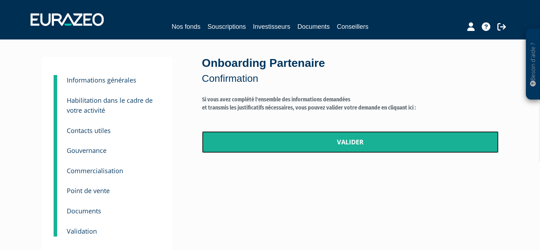
click at [349, 135] on link "Valider" at bounding box center [350, 142] width 297 height 22
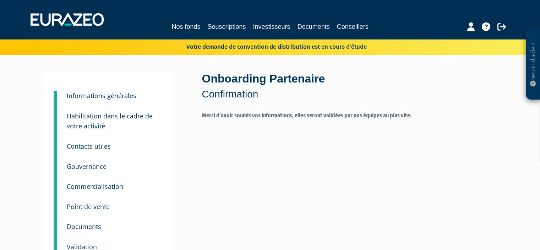
click at [89, 7] on div "Nos fonds Souscriptions Investisseurs Documents Conseillers" at bounding box center [270, 19] width 490 height 26
click at [82, 14] on img at bounding box center [67, 19] width 73 height 13
